Goal: Check status

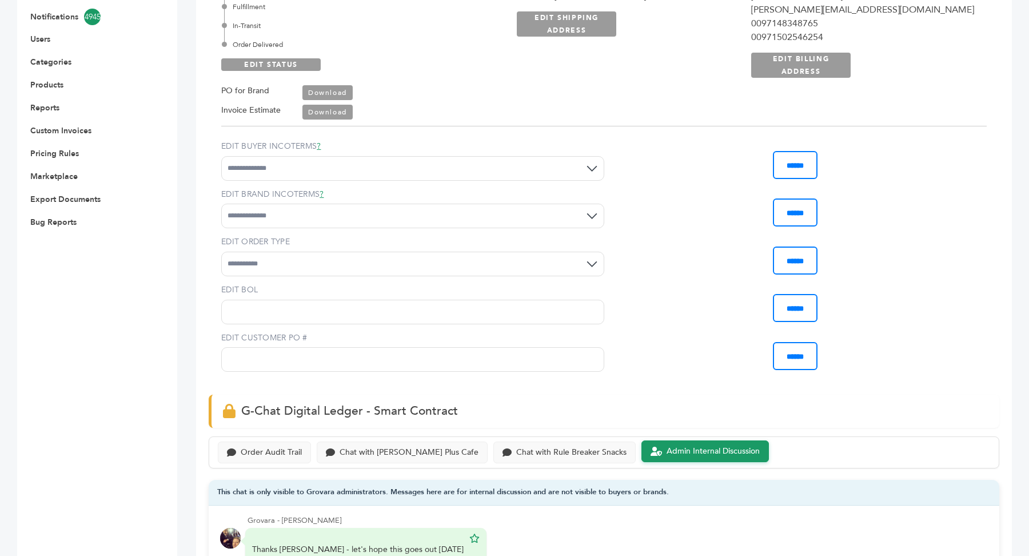
scroll to position [378, 0]
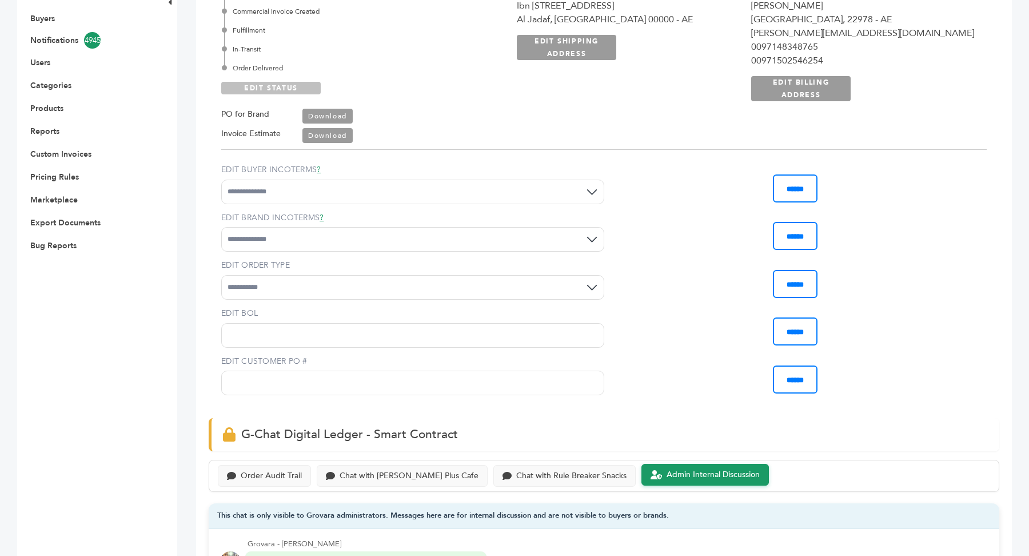
click at [291, 82] on link "EDIT STATUS" at bounding box center [270, 88] width 99 height 13
click at [252, 44] on div "In-Transit" at bounding box center [356, 49] width 265 height 10
click at [268, 86] on link "SAVE STATUS" at bounding box center [270, 88] width 99 height 13
